Goal: Download file/media

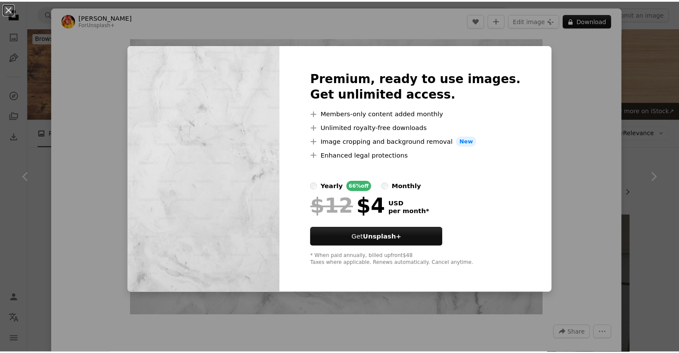
scroll to position [5426, 0]
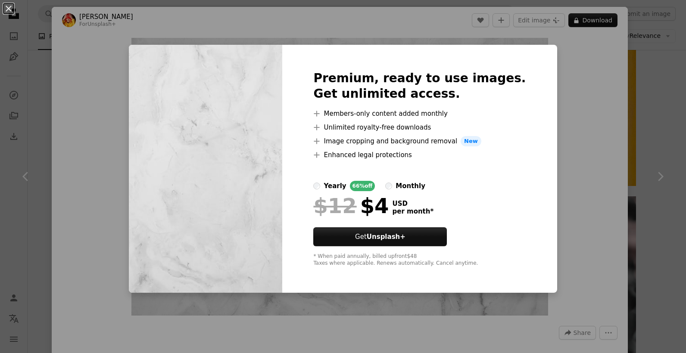
click at [558, 57] on div "An X shape Premium, ready to use images. Get unlimited access. A plus sign Memb…" at bounding box center [343, 176] width 686 height 353
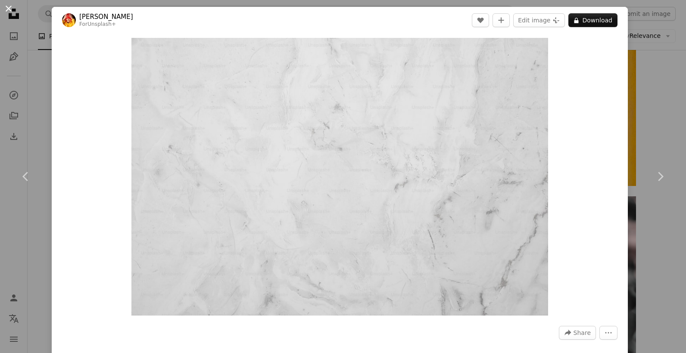
click at [10, 7] on button "An X shape" at bounding box center [8, 8] width 10 height 10
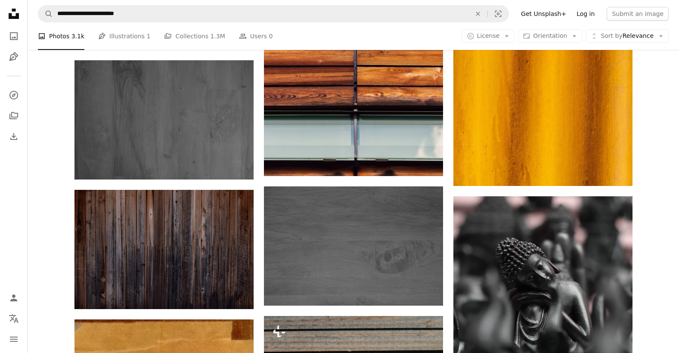
click at [590, 13] on link "Log in" at bounding box center [585, 14] width 28 height 14
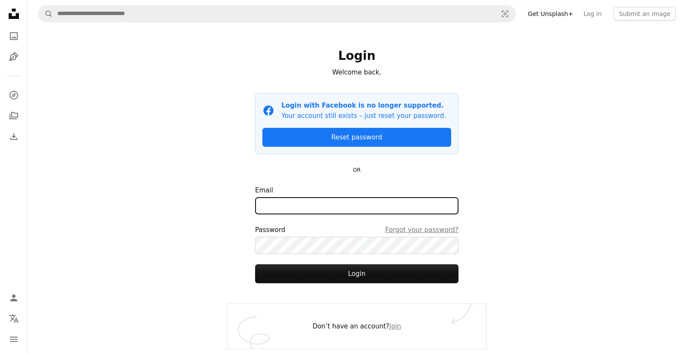
click at [292, 209] on input "Email" at bounding box center [356, 205] width 203 height 17
type input "**********"
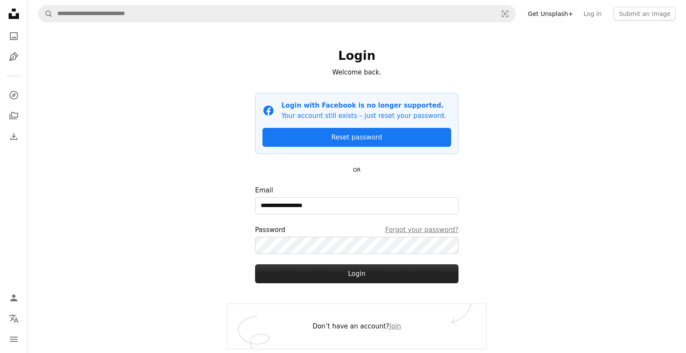
click at [330, 276] on button "Login" at bounding box center [356, 273] width 203 height 19
